Goal: Task Accomplishment & Management: Manage account settings

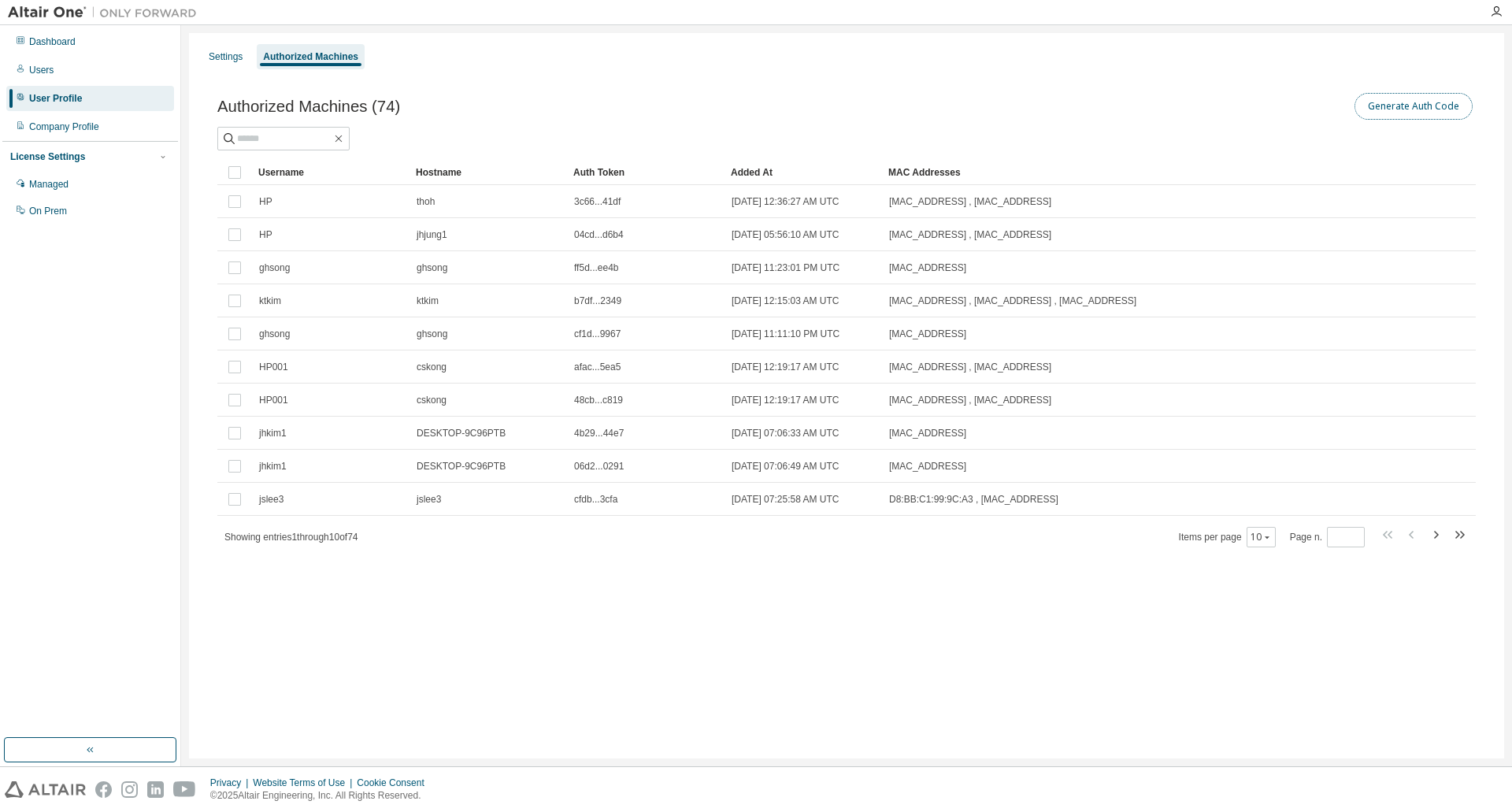
click at [1364, 97] on button "Generate Auth Code" at bounding box center [1413, 106] width 118 height 26
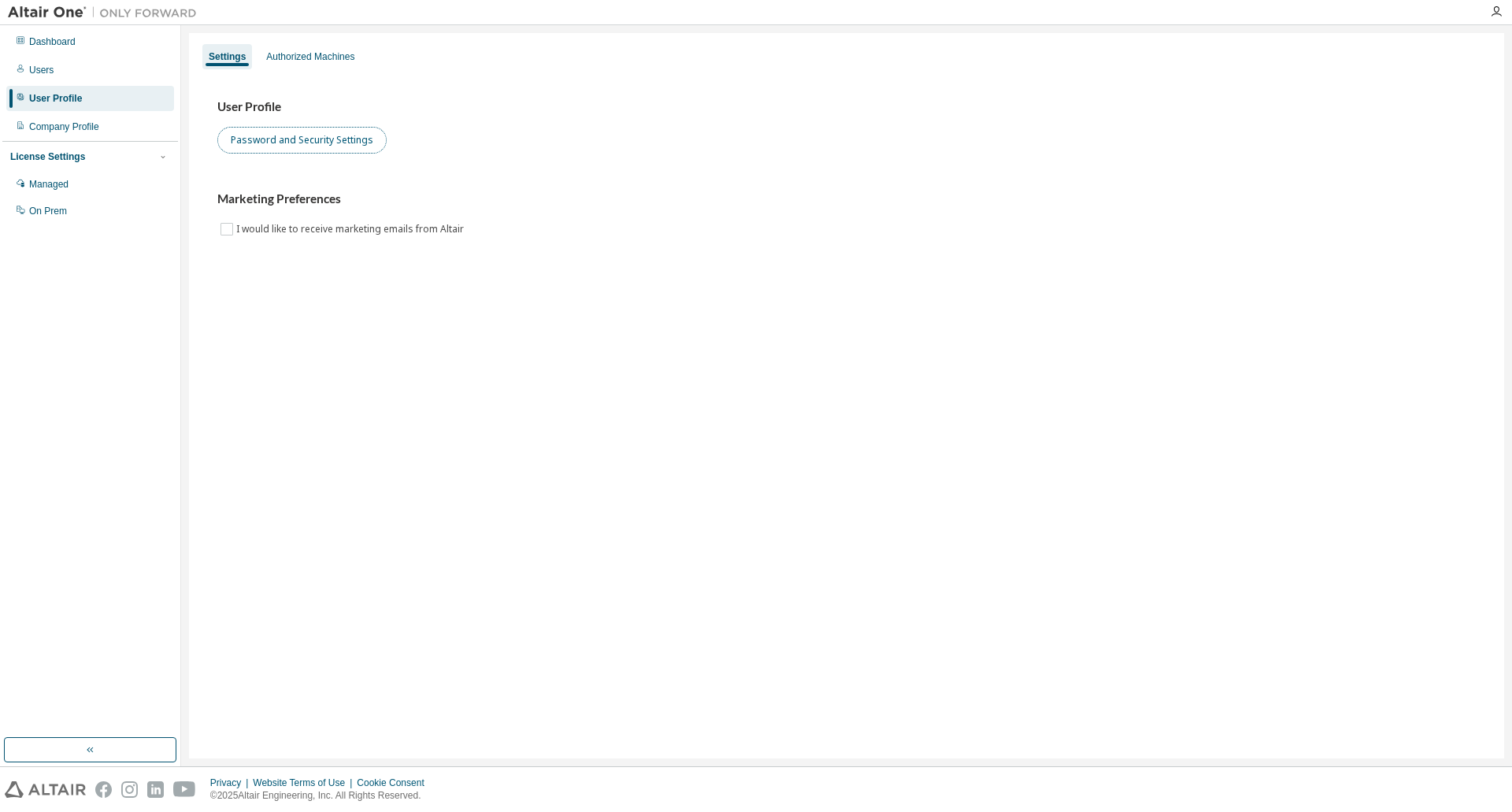
click at [355, 143] on button "Password and Security Settings" at bounding box center [302, 139] width 169 height 26
click at [1496, 16] on icon "button" at bounding box center [1495, 12] width 13 height 13
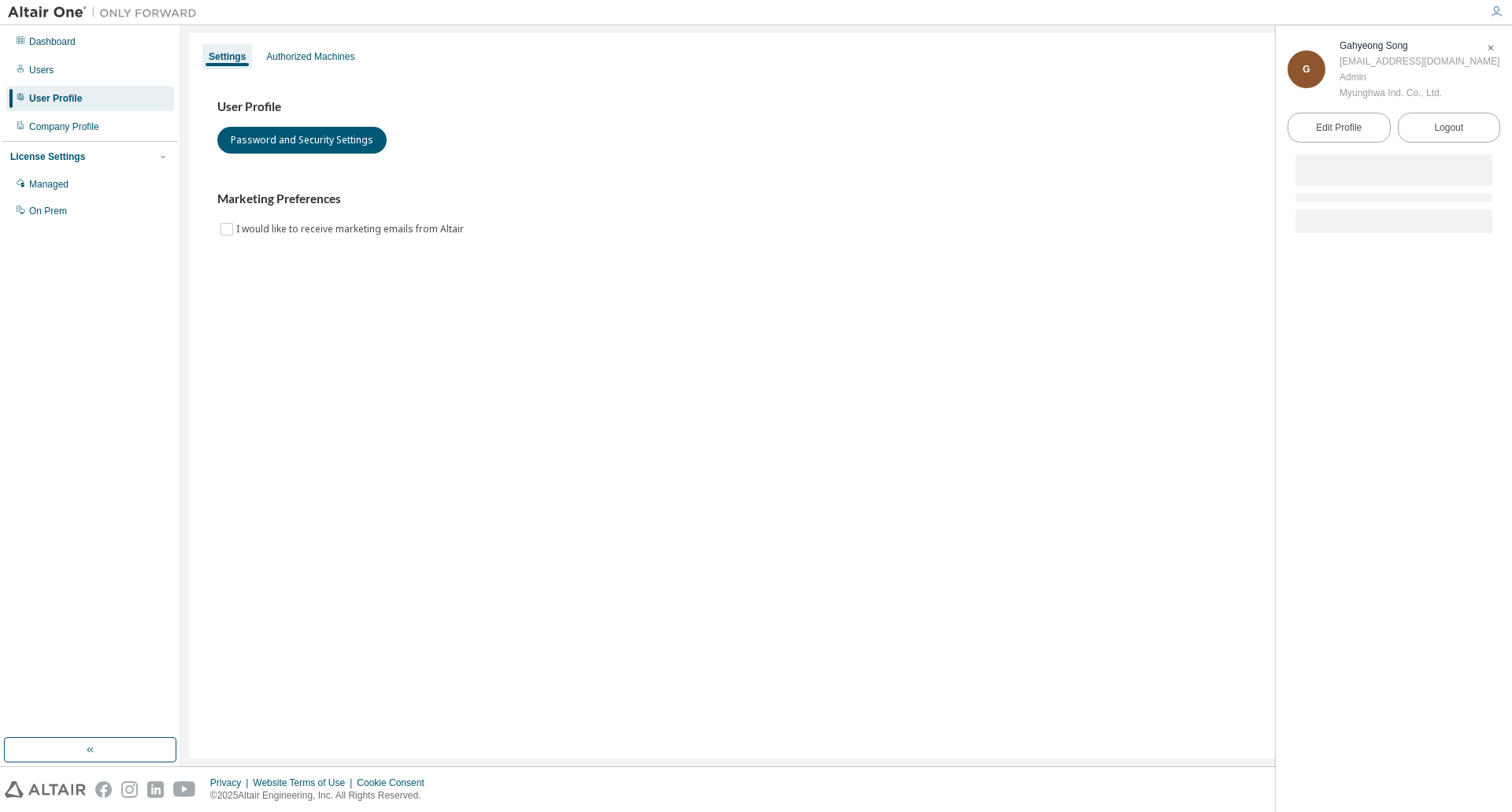
drag, startPoint x: 833, startPoint y: 239, endPoint x: 638, endPoint y: 275, distance: 198.3
click at [828, 241] on div "User Profile Password and Security Settings Marketing Preferences I would like …" at bounding box center [846, 178] width 1296 height 215
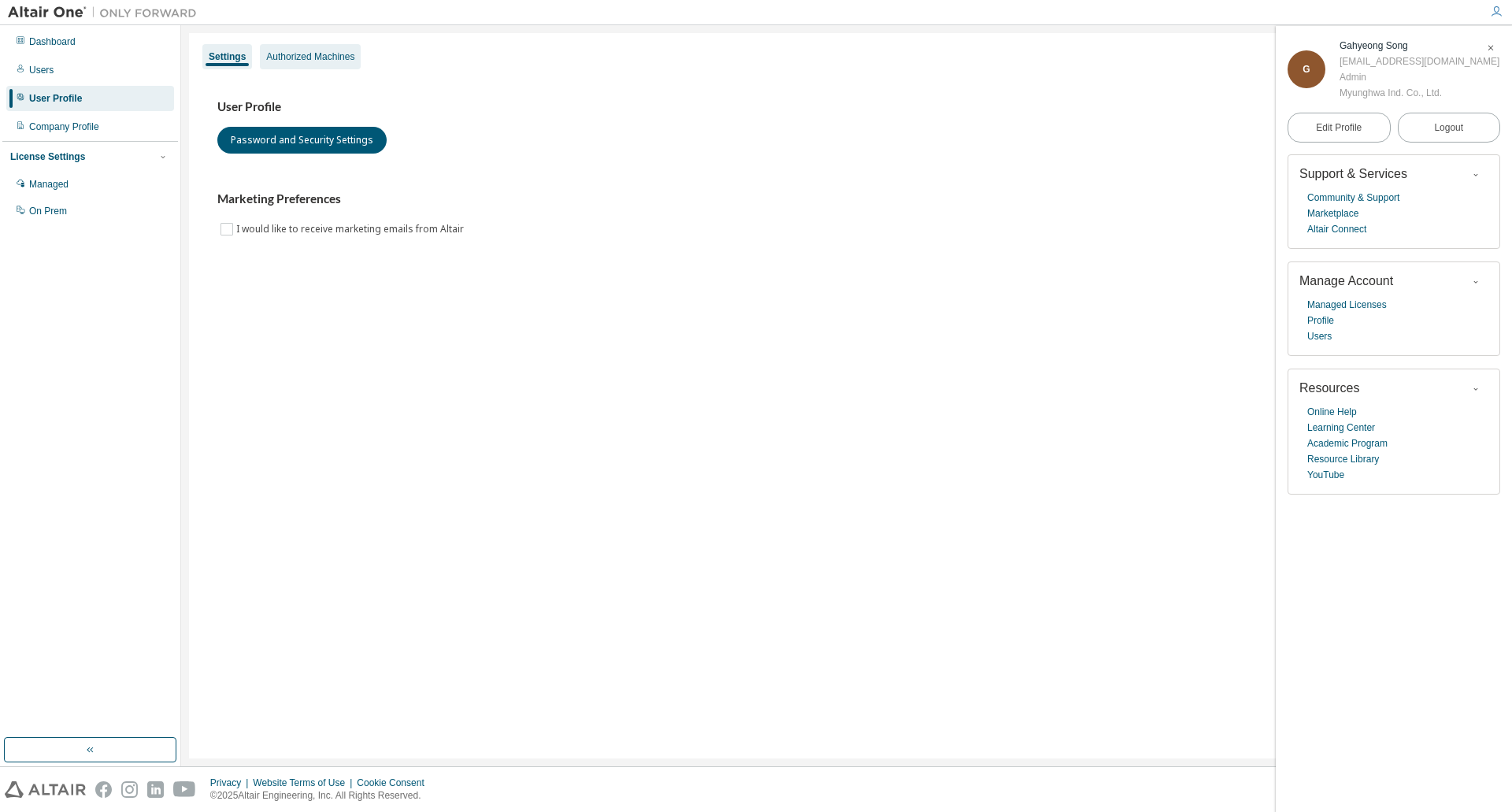
click at [342, 59] on div "Authorized Machines" at bounding box center [310, 56] width 88 height 13
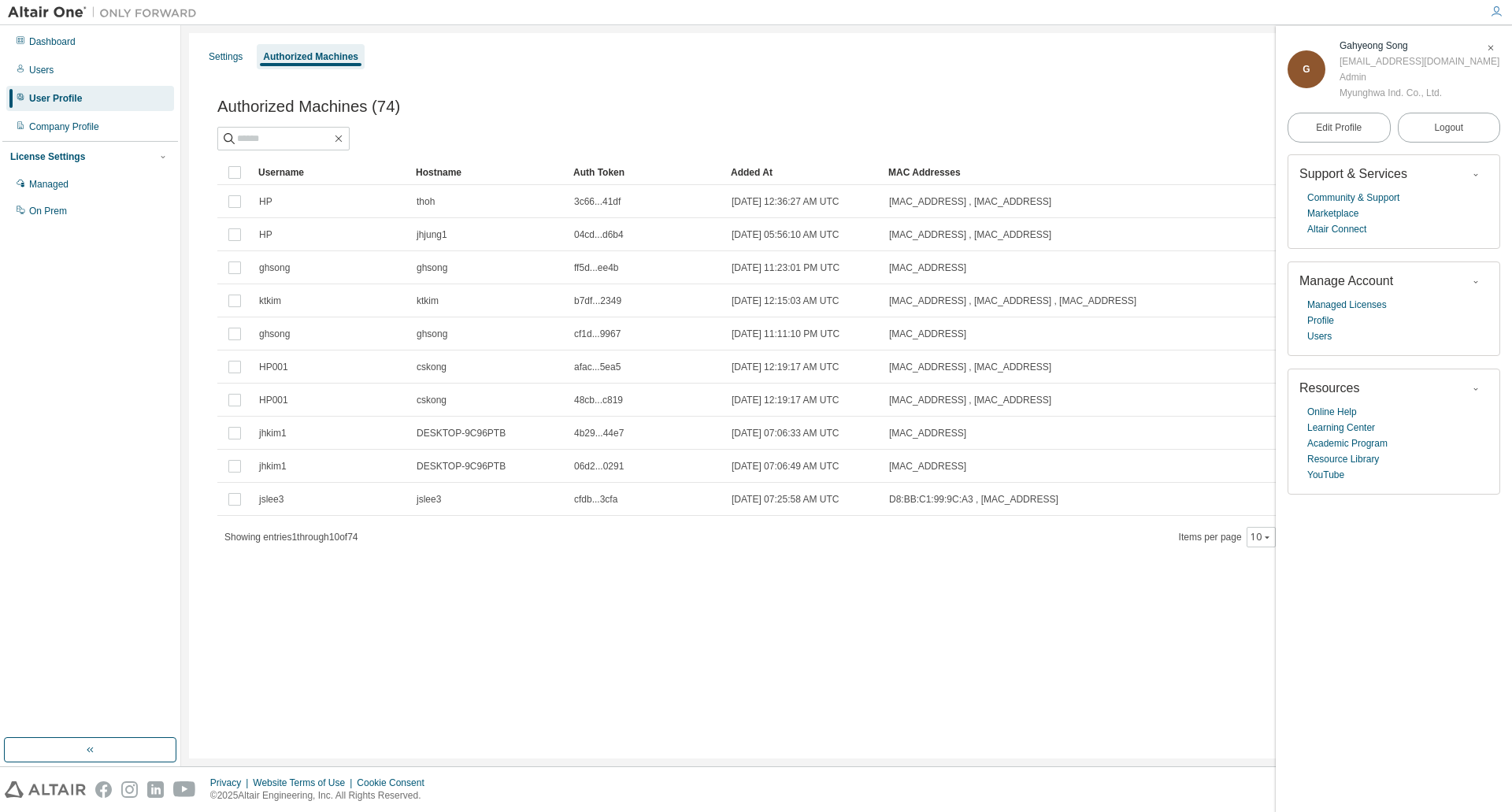
click at [1488, 53] on icon "button" at bounding box center [1490, 48] width 10 height 10
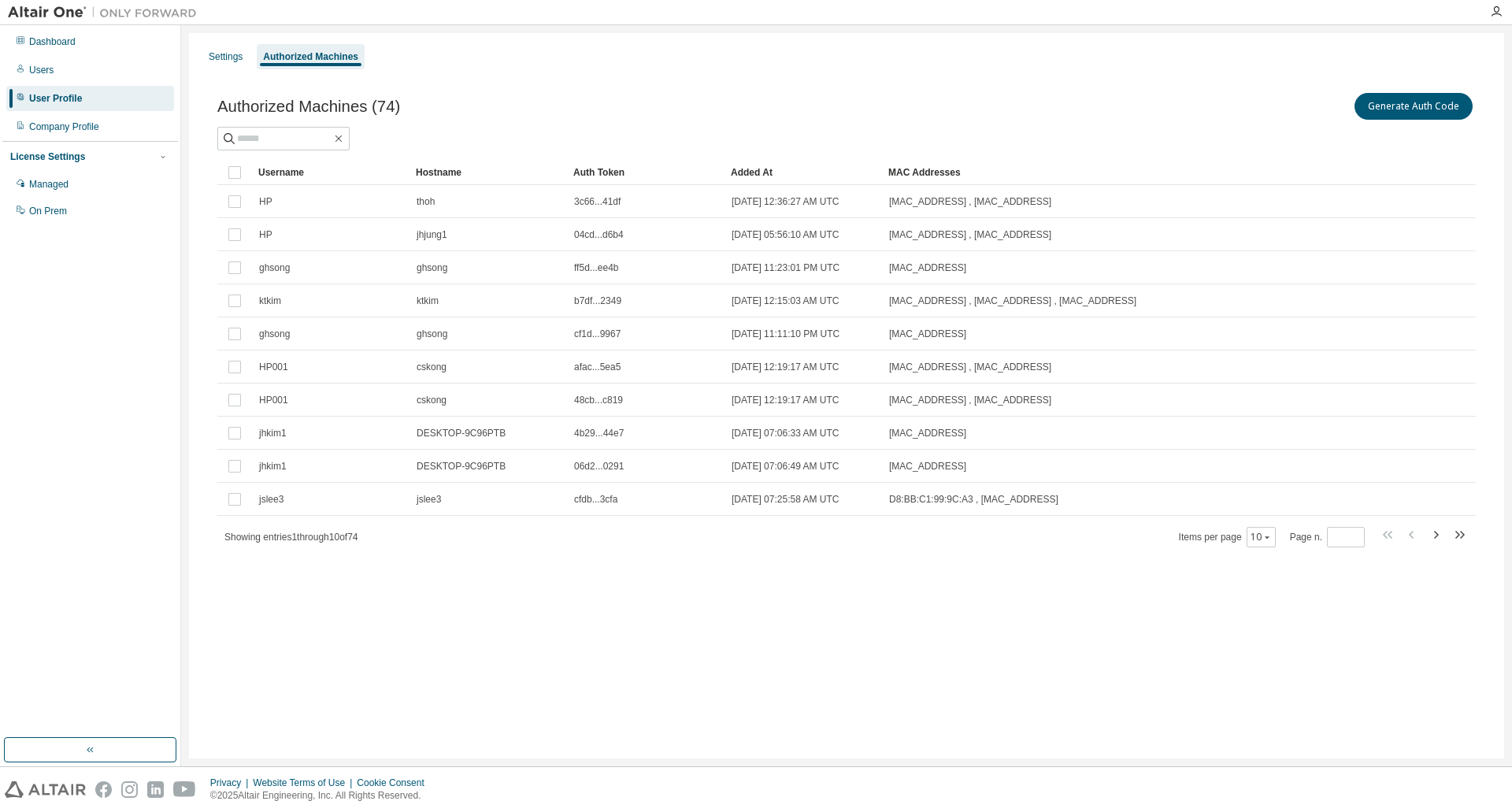
drag, startPoint x: 1458, startPoint y: 136, endPoint x: 1468, endPoint y: 111, distance: 26.9
click at [1458, 135] on div at bounding box center [846, 138] width 1258 height 24
click at [1468, 111] on button "Generate Auth Code" at bounding box center [1413, 106] width 118 height 26
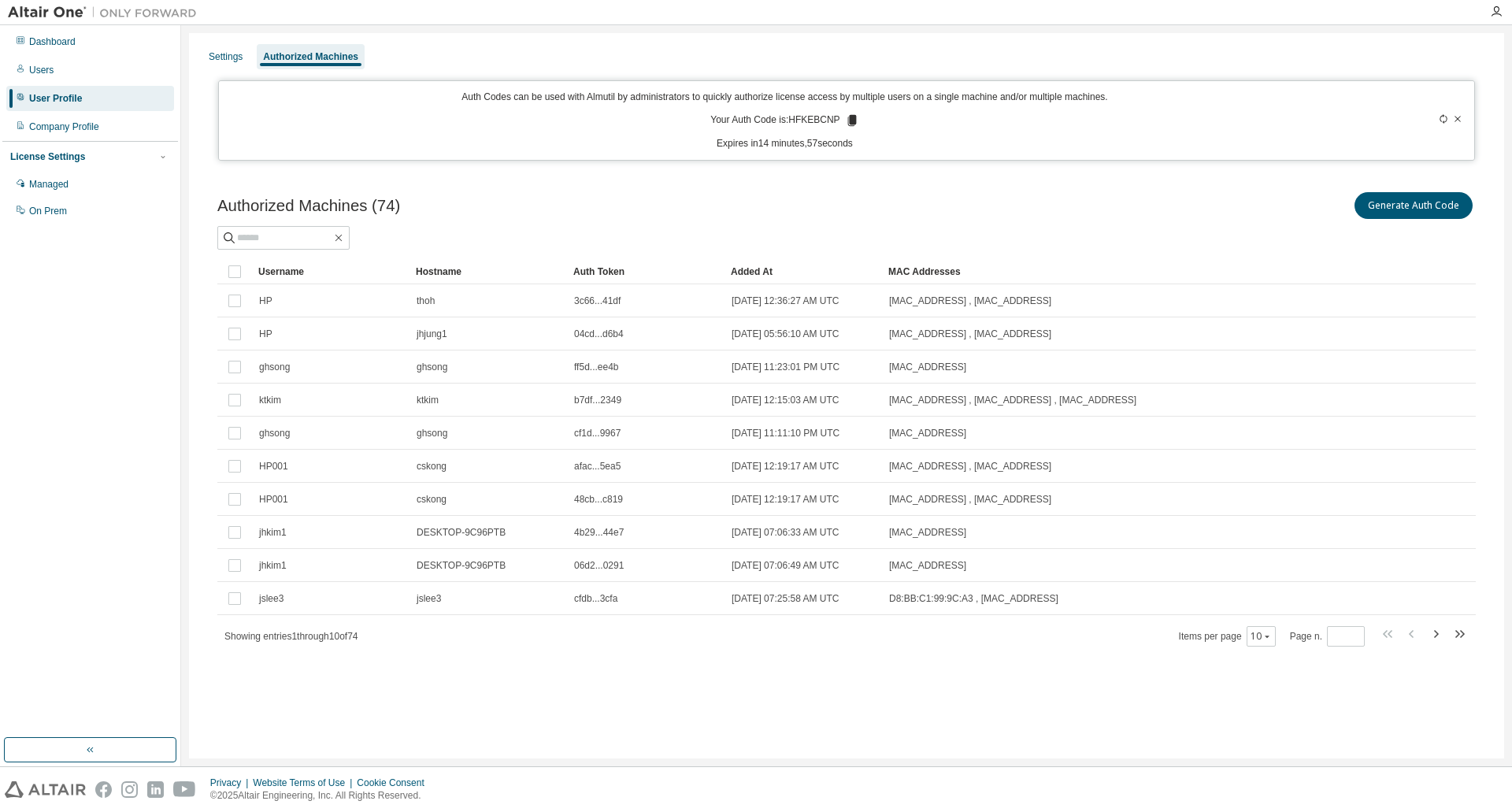
click at [852, 128] on div "Auth Codes can be used with Almutil by administrators to quickly authorize lice…" at bounding box center [784, 119] width 1113 height 60
click at [853, 127] on icon at bounding box center [852, 120] width 14 height 14
